Goal: Task Accomplishment & Management: Use online tool/utility

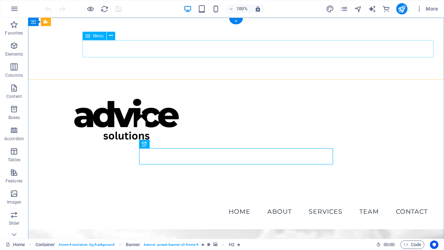
click at [171, 202] on nav "Home About Services Team Contact" at bounding box center [236, 211] width 395 height 18
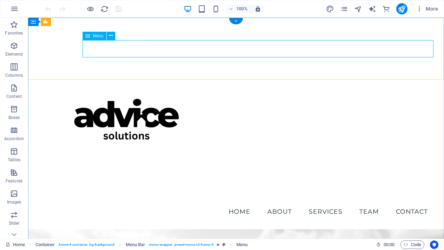
click at [111, 35] on icon at bounding box center [111, 35] width 4 height 7
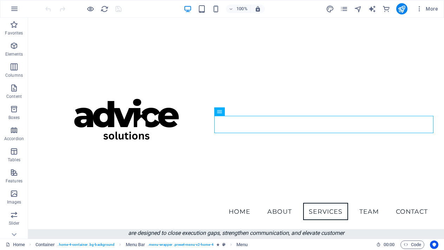
scroll to position [709, 0]
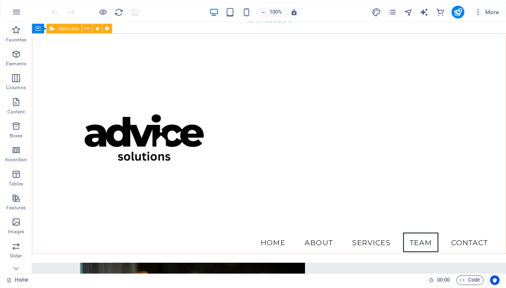
scroll to position [1348, 0]
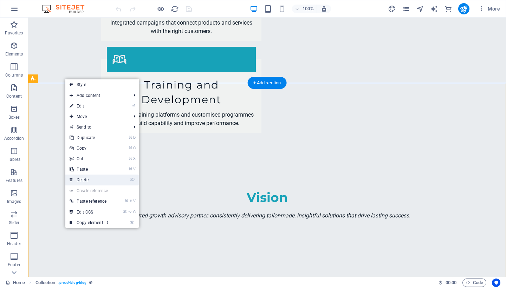
click at [90, 180] on link "⌦ Delete" at bounding box center [88, 180] width 47 height 11
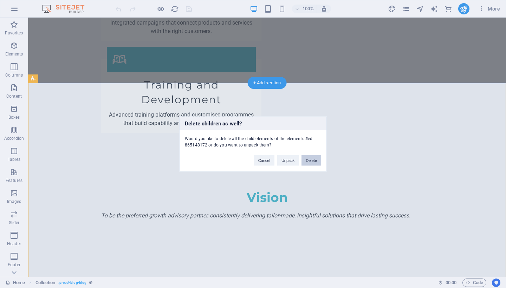
click at [314, 161] on button "Delete" at bounding box center [312, 160] width 20 height 11
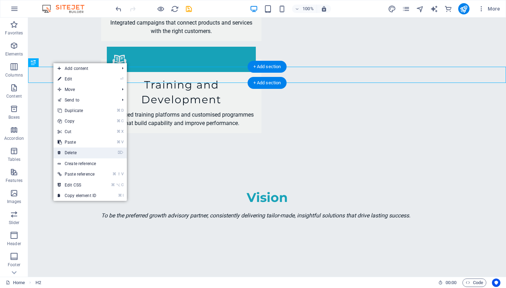
click at [75, 155] on link "⌦ Delete" at bounding box center [76, 153] width 47 height 11
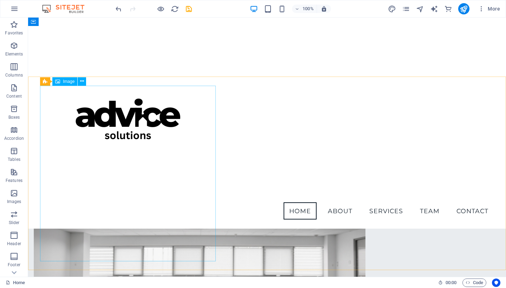
scroll to position [240, 0]
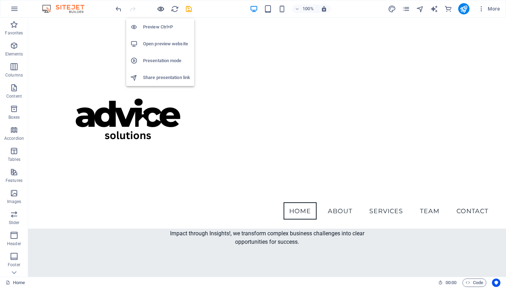
click at [0, 0] on icon "button" at bounding box center [0, 0] width 0 height 0
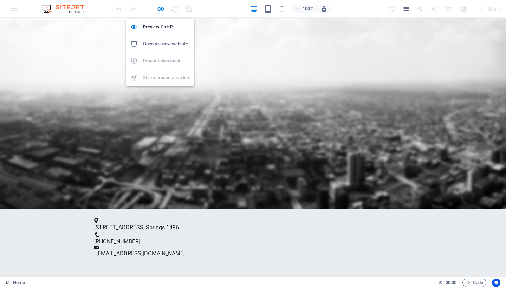
click at [164, 43] on h6 "Open preview website" at bounding box center [166, 44] width 47 height 8
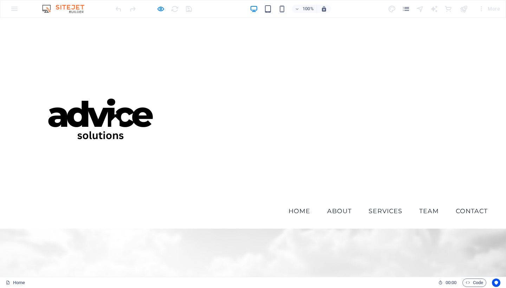
scroll to position [0, 0]
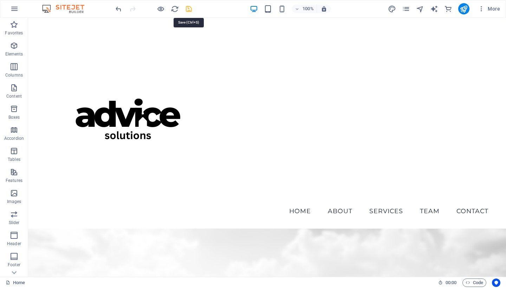
click at [190, 8] on icon "save" at bounding box center [189, 9] width 8 height 8
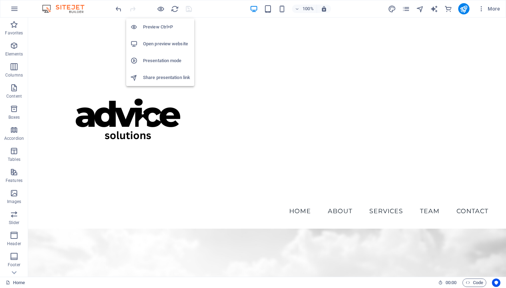
click at [162, 44] on h6 "Open preview website" at bounding box center [166, 44] width 47 height 8
click at [444, 9] on span "More" at bounding box center [489, 8] width 22 height 7
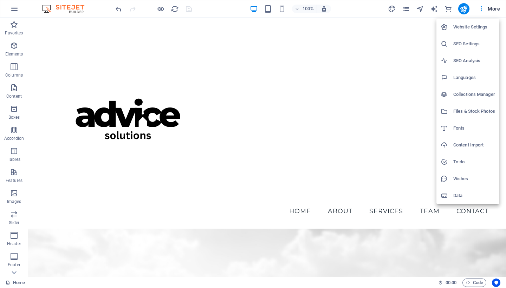
click at [444, 51] on li "SEO Settings" at bounding box center [468, 43] width 63 height 17
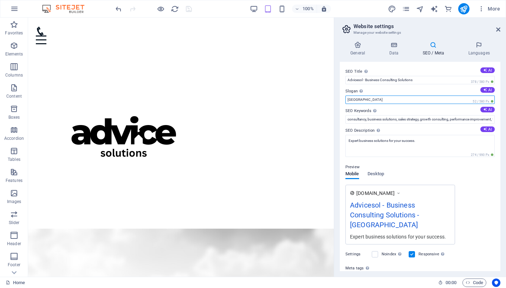
click at [419, 100] on input "[GEOGRAPHIC_DATA]" at bounding box center [419, 100] width 149 height 8
type input "B"
type input "Impact through Insights"
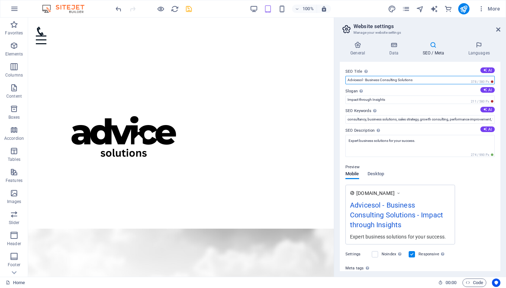
click at [363, 82] on input "Advicesol - Business Consulting Solutions" at bounding box center [419, 80] width 149 height 8
click at [363, 80] on input "Advicesol - Business Consulting Solutions" at bounding box center [419, 80] width 149 height 8
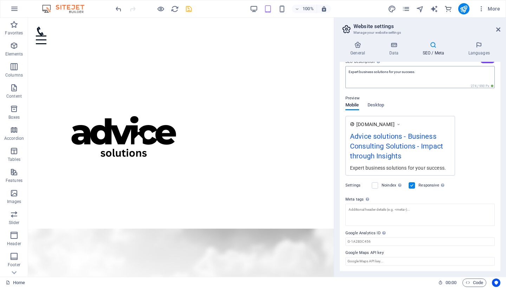
scroll to position [69, 0]
type input "Advice solutions - Business Consulting Solutions"
click at [360, 45] on icon at bounding box center [358, 44] width 36 height 7
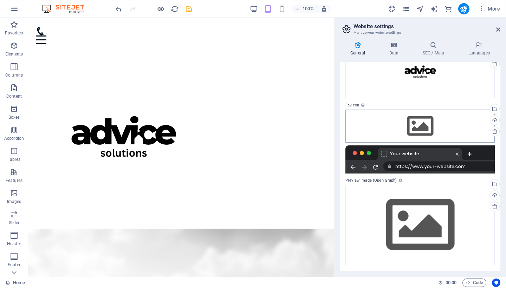
scroll to position [53, 0]
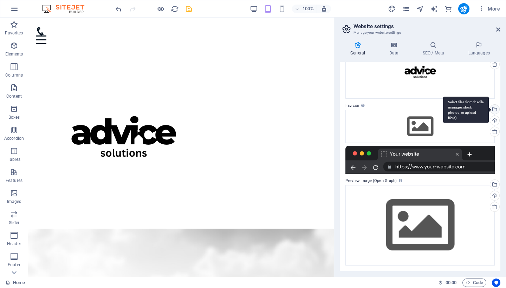
click at [444, 109] on div "Select files from the file manager, stock photos, or upload file(s)" at bounding box center [466, 110] width 46 height 26
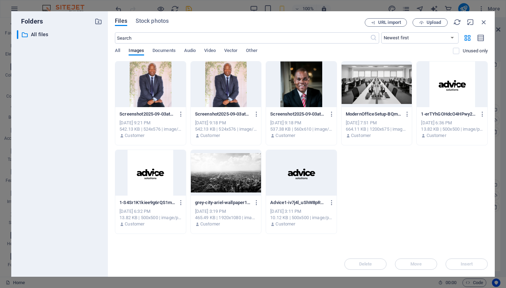
click at [444, 91] on div at bounding box center [452, 85] width 71 height 46
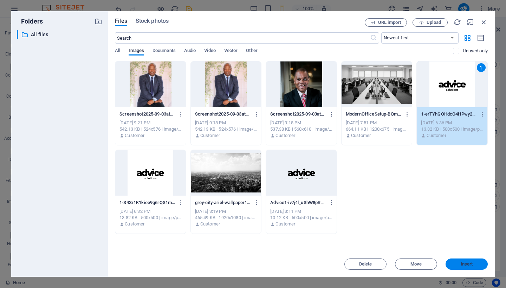
click at [444, 249] on span "Insert" at bounding box center [467, 264] width 12 height 4
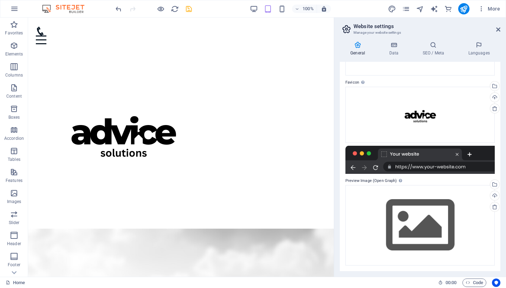
scroll to position [76, 0]
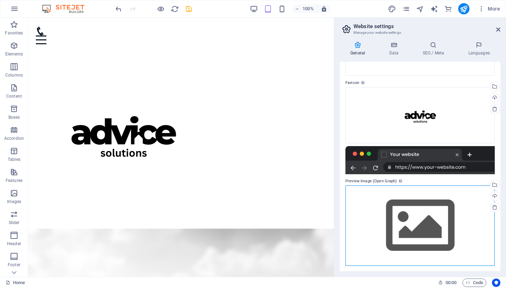
click at [444, 209] on div "Drag files here, click to choose files or select files from Files or our free s…" at bounding box center [419, 226] width 149 height 80
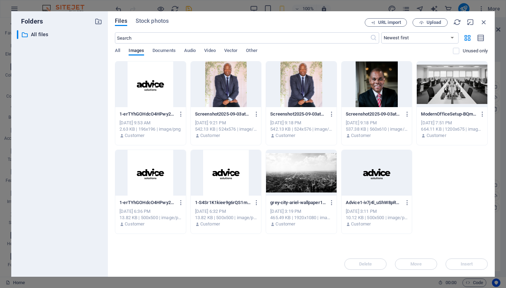
click at [443, 84] on div at bounding box center [452, 85] width 71 height 46
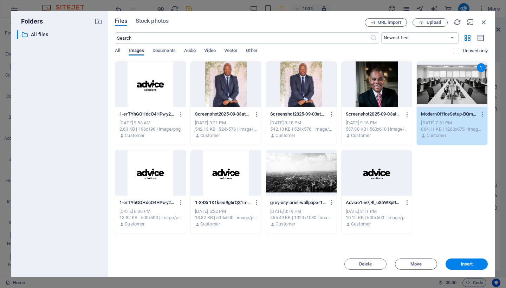
click at [444, 84] on div "1" at bounding box center [452, 85] width 71 height 46
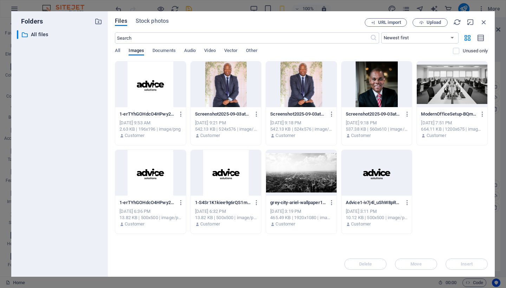
click at [150, 80] on div at bounding box center [150, 85] width 71 height 46
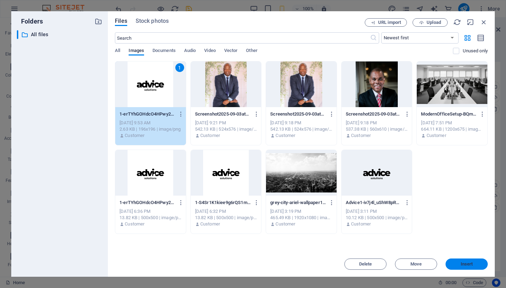
click at [444, 249] on span "Insert" at bounding box center [467, 264] width 12 height 4
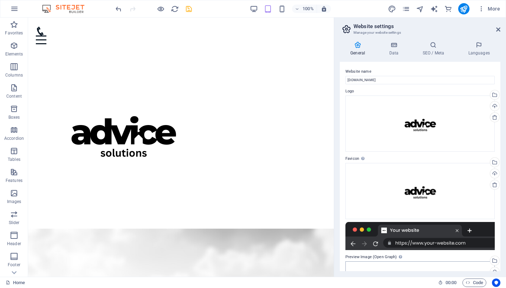
scroll to position [0, 0]
click at [395, 44] on icon at bounding box center [394, 44] width 31 height 7
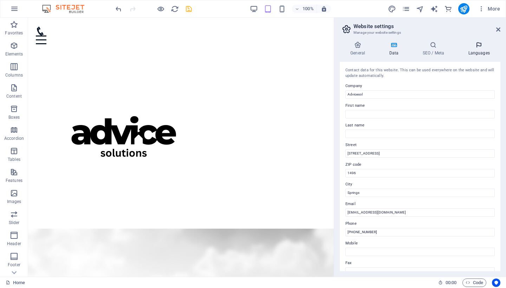
click at [444, 50] on h4 "Languages" at bounding box center [479, 48] width 43 height 15
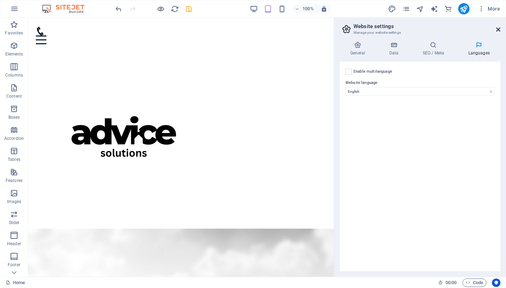
click at [444, 28] on icon at bounding box center [498, 30] width 4 height 6
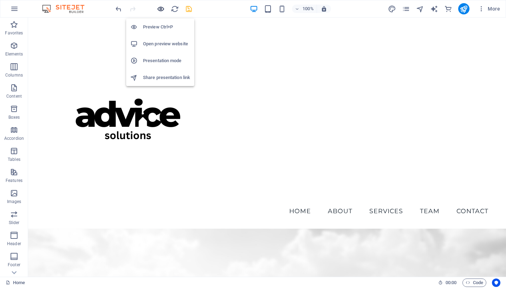
click at [0, 0] on icon "button" at bounding box center [0, 0] width 0 height 0
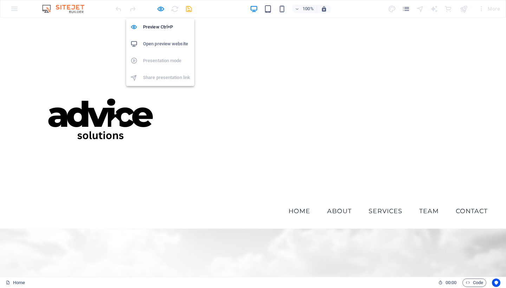
click at [161, 44] on h6 "Open preview website" at bounding box center [166, 44] width 47 height 8
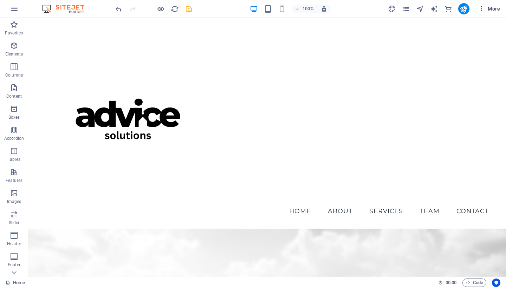
click at [444, 9] on icon "button" at bounding box center [481, 8] width 7 height 7
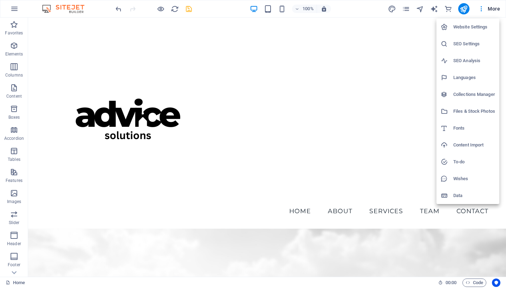
click at [444, 61] on h6 "SEO Analysis" at bounding box center [474, 61] width 42 height 8
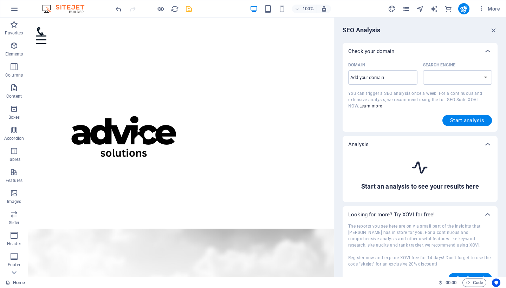
select select "[DOMAIN_NAME]"
click at [393, 79] on input "Domain ​" at bounding box center [382, 77] width 69 height 11
type input "[DOMAIN_NAME]"
select select "[DOMAIN_NAME]"
type input "[DOMAIN_NAME]."
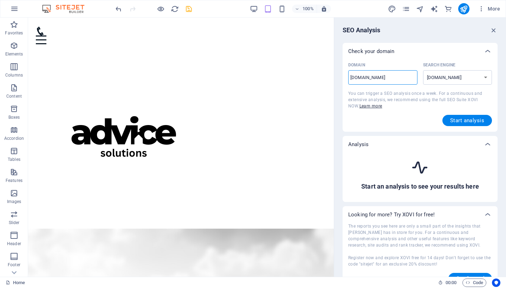
select select "[DOMAIN_NAME]"
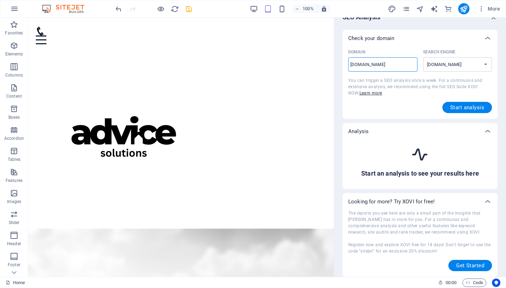
scroll to position [13, 0]
type input "[DOMAIN_NAME]"
click at [444, 112] on button "Start analysis" at bounding box center [467, 107] width 50 height 11
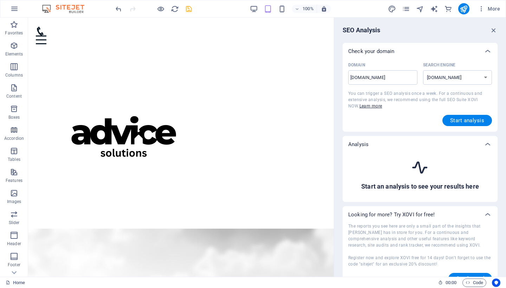
scroll to position [0, 0]
click at [444, 30] on icon "button" at bounding box center [494, 30] width 8 height 8
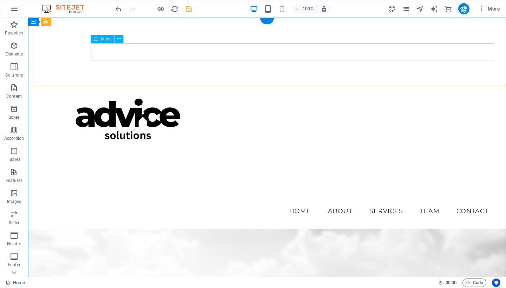
click at [444, 202] on nav "Home About Services Team Contact" at bounding box center [267, 211] width 454 height 18
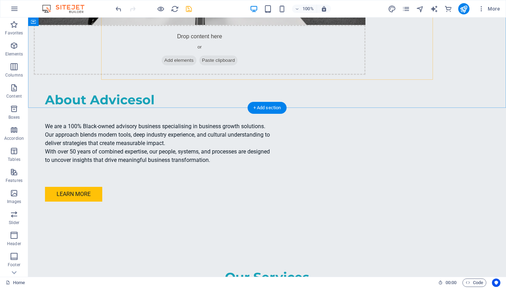
scroll to position [833, 0]
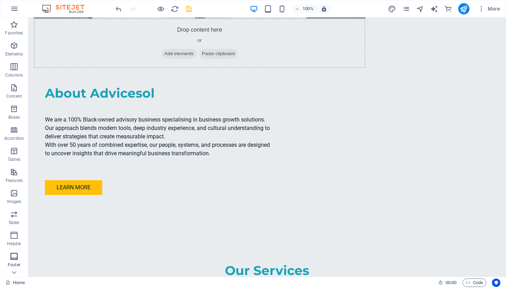
click at [17, 249] on icon "button" at bounding box center [14, 256] width 8 height 8
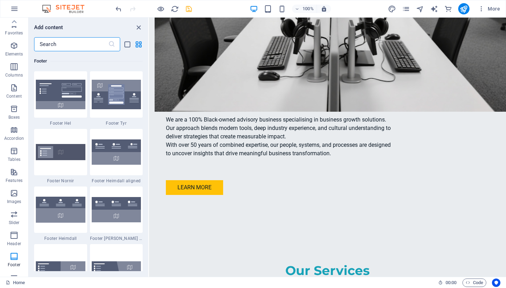
scroll to position [0, 0]
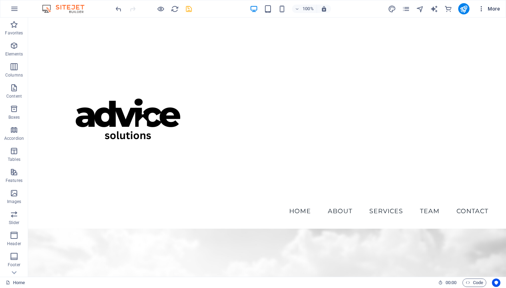
click at [444, 11] on icon "button" at bounding box center [481, 8] width 7 height 7
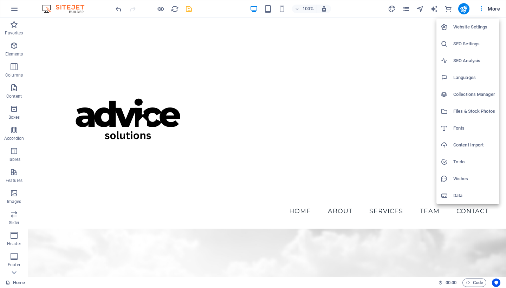
click at [161, 8] on div at bounding box center [253, 144] width 506 height 288
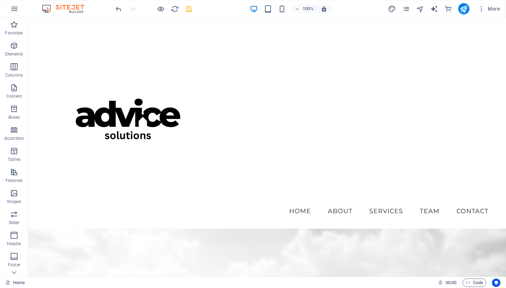
click at [0, 0] on icon "button" at bounding box center [0, 0] width 0 height 0
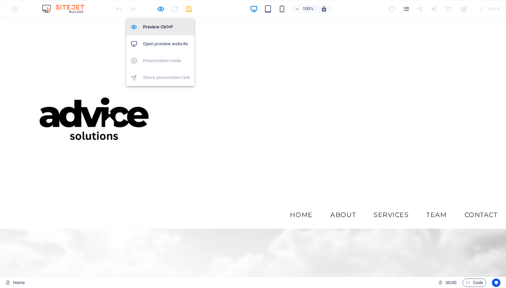
click at [170, 29] on h6 "Preview Ctrl+P" at bounding box center [166, 27] width 47 height 8
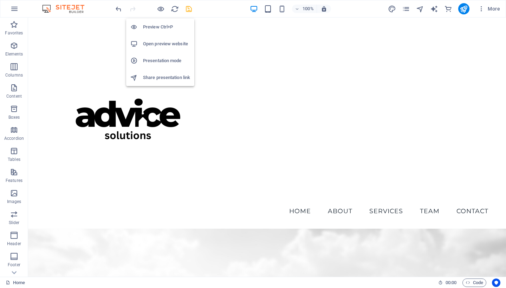
click at [170, 29] on h6 "Preview Ctrl+P" at bounding box center [166, 27] width 47 height 8
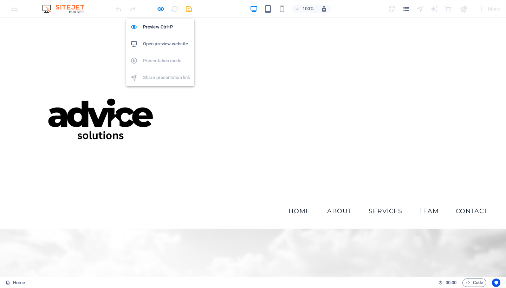
click at [168, 45] on h6 "Open preview website" at bounding box center [166, 44] width 47 height 8
click at [0, 0] on icon "button" at bounding box center [0, 0] width 0 height 0
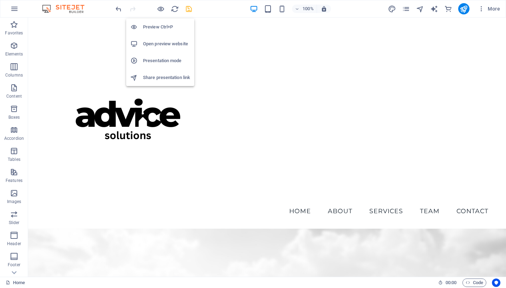
click at [168, 43] on h6 "Open preview website" at bounding box center [166, 44] width 47 height 8
click at [161, 47] on h6 "Open preview website" at bounding box center [166, 44] width 47 height 8
click at [159, 77] on h6 "Share presentation link" at bounding box center [166, 77] width 47 height 8
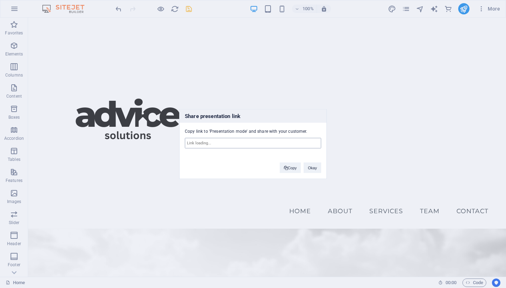
type input "[URL][DOMAIN_NAME]"
click at [292, 168] on button "Copy" at bounding box center [290, 168] width 21 height 11
click at [312, 167] on button "Okay" at bounding box center [313, 168] width 18 height 11
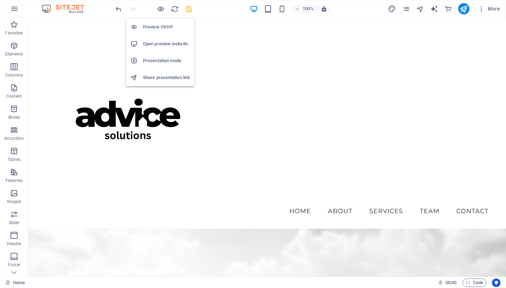
click at [163, 73] on li "Share presentation link" at bounding box center [160, 77] width 68 height 17
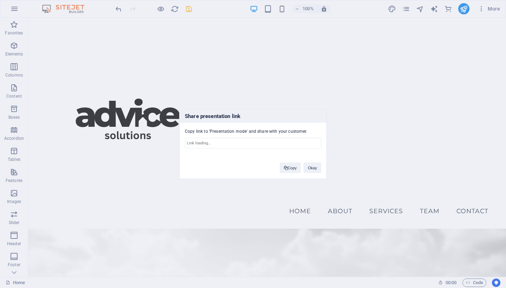
type input "[URL][DOMAIN_NAME]"
click at [284, 166] on button "Copy" at bounding box center [290, 168] width 21 height 11
